Goal: Transaction & Acquisition: Register for event/course

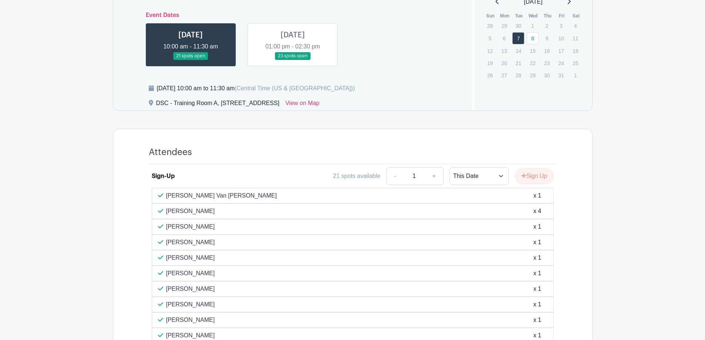
scroll to position [301, 0]
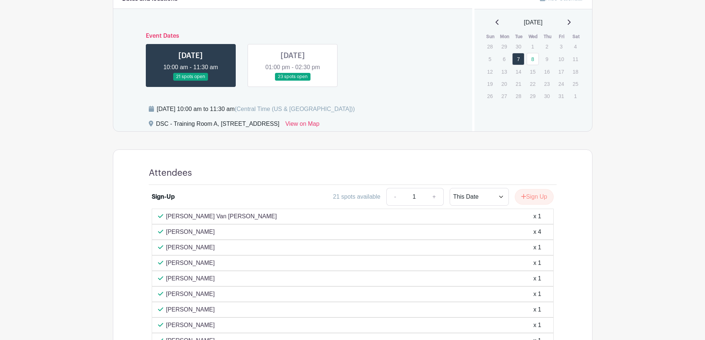
click at [293, 81] on link at bounding box center [293, 81] width 0 height 0
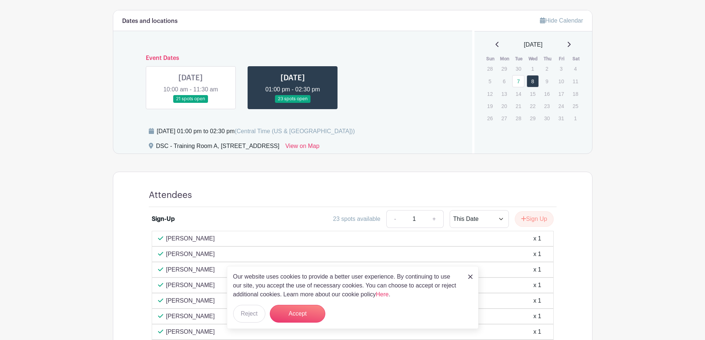
scroll to position [280, 0]
click at [296, 312] on button "Accept" at bounding box center [297, 314] width 55 height 18
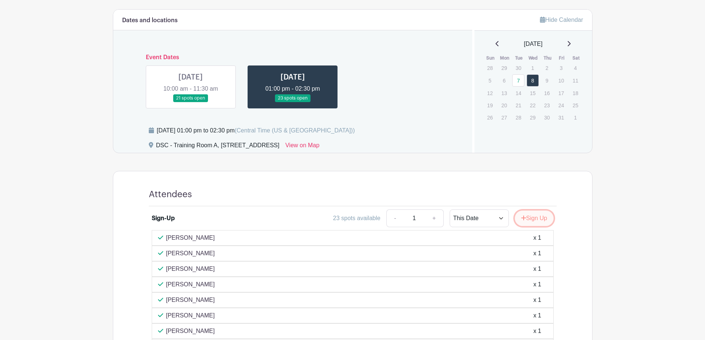
click at [538, 217] on button "Sign Up" at bounding box center [534, 219] width 39 height 16
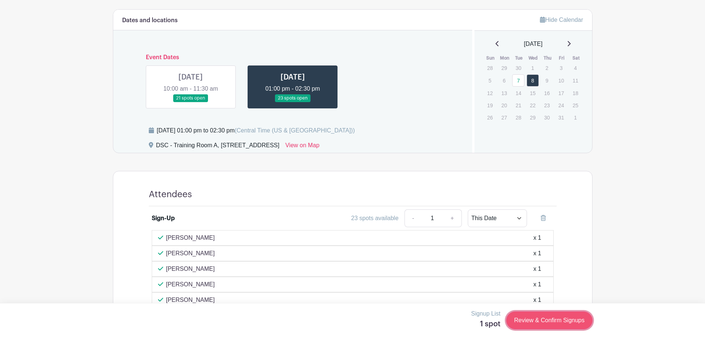
click at [565, 322] on link "Review & Confirm Signups" at bounding box center [549, 321] width 86 height 18
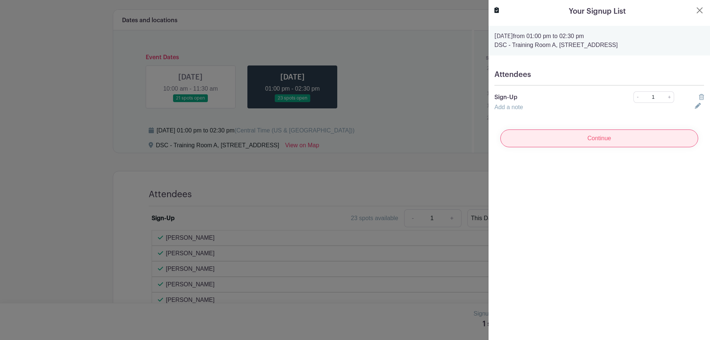
click at [643, 144] on input "Continue" at bounding box center [600, 138] width 198 height 18
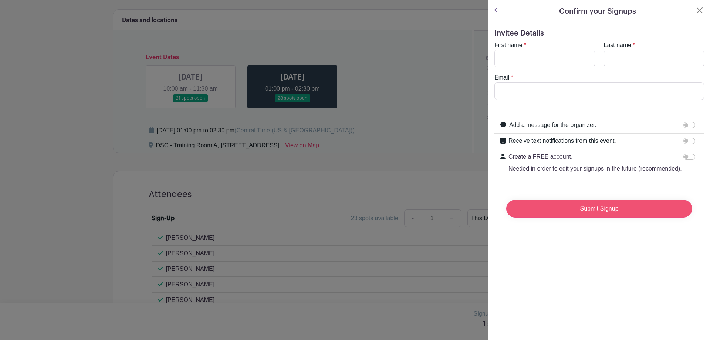
click at [574, 218] on input "Submit Signup" at bounding box center [600, 209] width 186 height 18
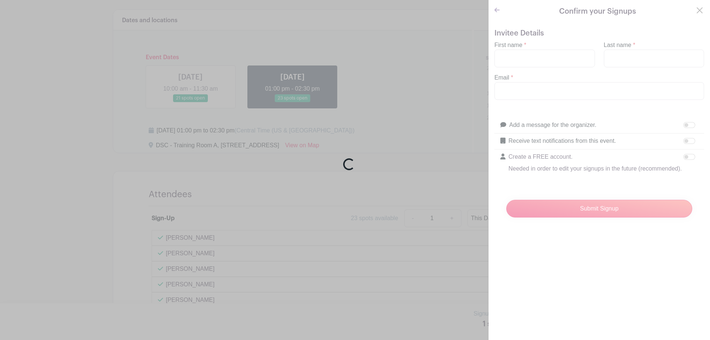
click at [531, 51] on div "Loading..." at bounding box center [355, 170] width 710 height 340
click at [531, 55] on div "Loading..." at bounding box center [355, 170] width 710 height 340
click at [139, 98] on div "Loading..." at bounding box center [355, 170] width 710 height 340
